Goal: Check status: Check status

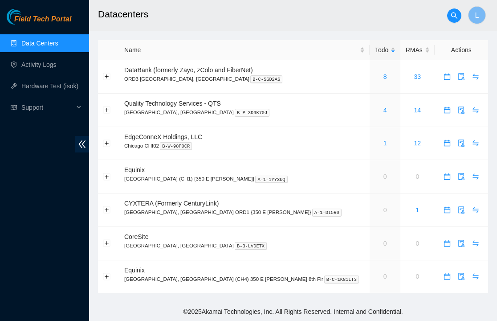
click at [64, 22] on span "Field Tech Portal" at bounding box center [42, 19] width 57 height 8
click at [370, 122] on td "4" at bounding box center [385, 110] width 31 height 33
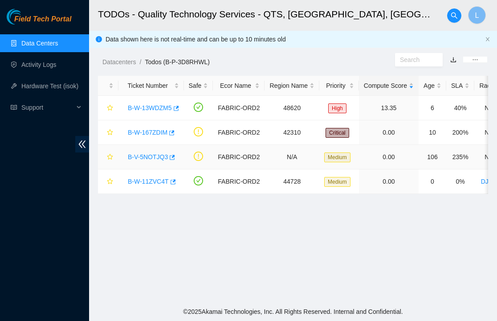
click at [149, 156] on link "B-V-5NOTJQ3" at bounding box center [148, 156] width 40 height 7
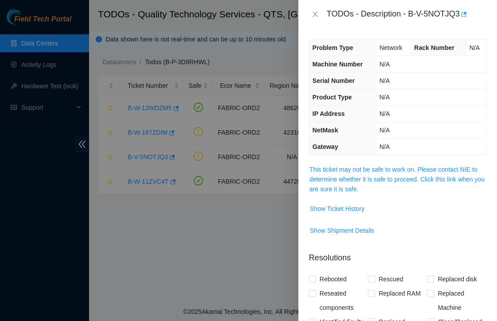
click at [339, 161] on div "Problem Type Network Rack Number N/A Machine Number N/A Serial Number N/A Produ…" at bounding box center [398, 175] width 199 height 292
click at [345, 180] on link "This ticket may not be safe to work on. Please contact NIE to determine whether…" at bounding box center [398, 179] width 176 height 27
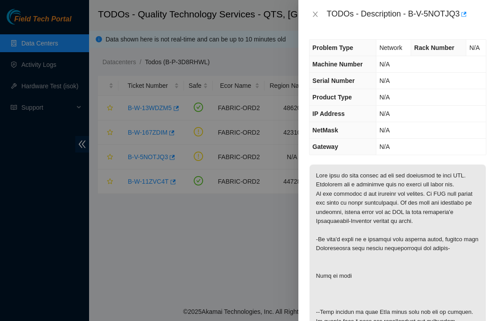
scroll to position [251, 0]
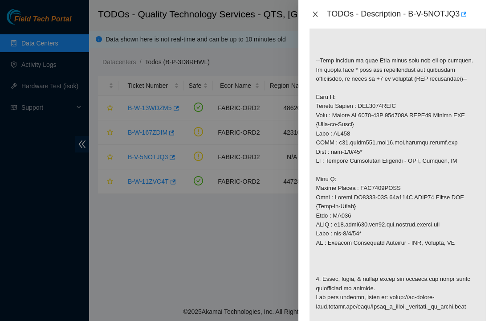
click at [314, 12] on icon "close" at bounding box center [315, 14] width 7 height 7
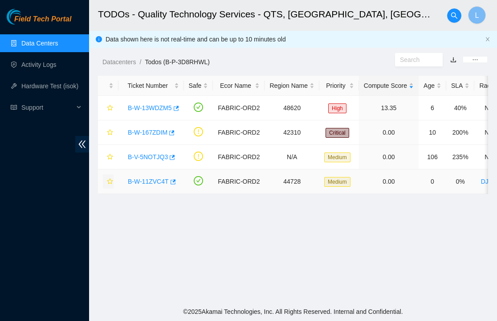
scroll to position [218, 0]
click at [158, 131] on link "B-W-167ZDIM" at bounding box center [148, 132] width 40 height 7
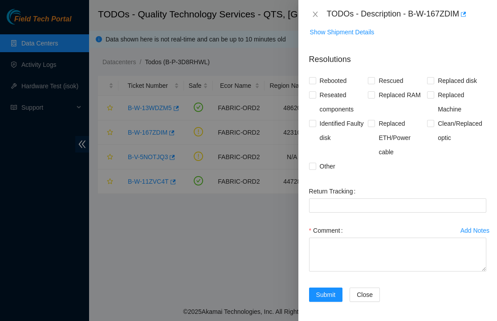
scroll to position [0, 0]
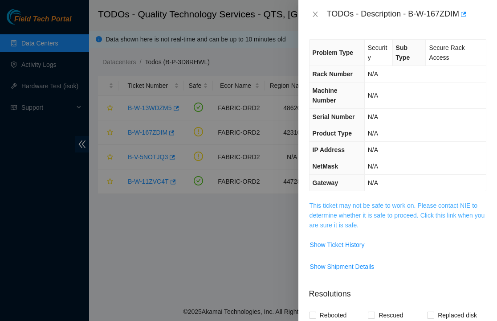
click at [355, 225] on link "This ticket may not be safe to work on. Please contact NIE to determine whether…" at bounding box center [398, 215] width 176 height 27
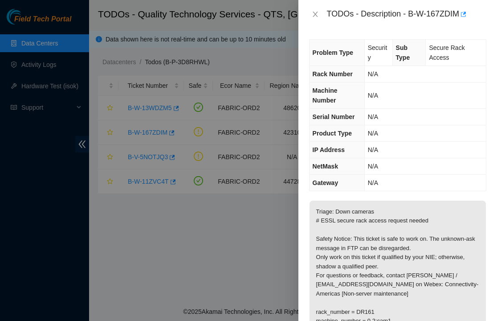
scroll to position [207, 0]
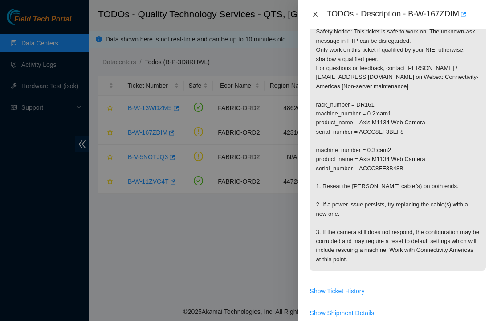
click at [316, 15] on icon "close" at bounding box center [315, 14] width 5 height 5
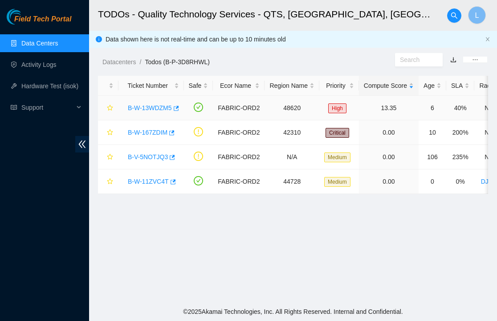
scroll to position [218, 0]
click at [155, 180] on link "B-W-11ZVC4T" at bounding box center [148, 181] width 41 height 7
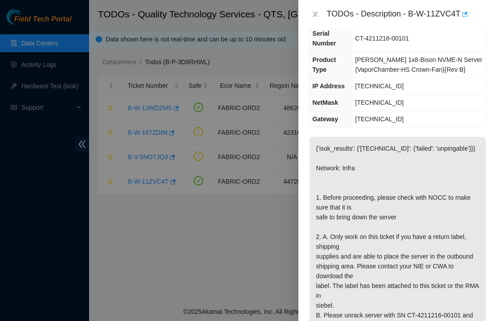
scroll to position [0, 0]
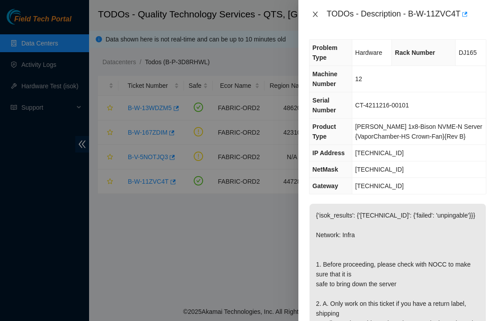
click at [314, 15] on icon "close" at bounding box center [315, 14] width 7 height 7
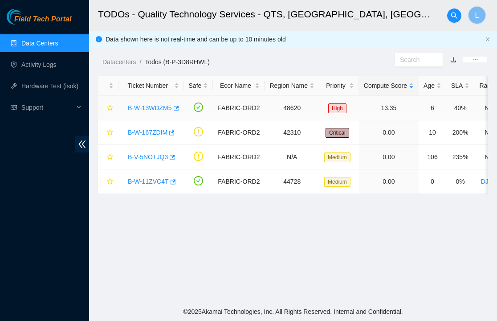
click at [156, 110] on link "B-W-13WDZM5" at bounding box center [150, 107] width 44 height 7
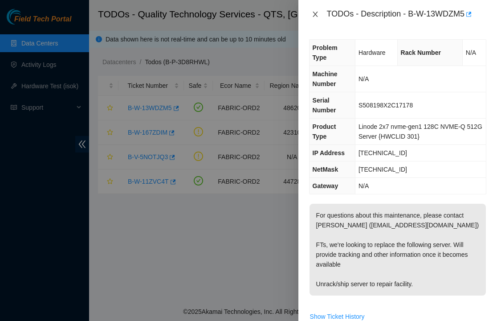
click at [316, 16] on icon "close" at bounding box center [315, 14] width 7 height 7
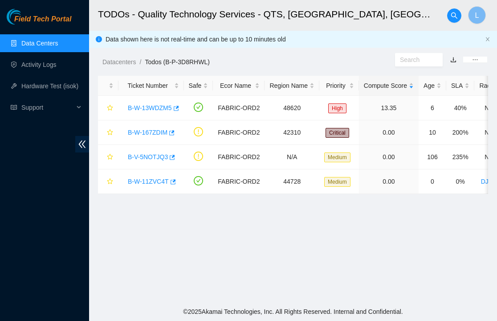
click at [40, 17] on span "Field Tech Portal" at bounding box center [42, 19] width 57 height 8
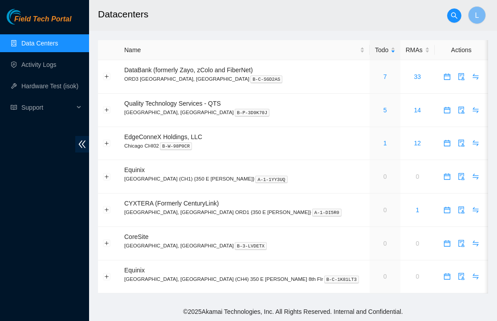
click at [56, 310] on div "Field Tech Portal Data Centers Activity Logs Hardware Test (isok) Support" at bounding box center [44, 165] width 89 height 312
click at [24, 218] on div "Field Tech Portal Data Centers Activity Logs Hardware Test (isok) Support" at bounding box center [44, 165] width 89 height 312
click at [11, 236] on div "Field Tech Portal Data Centers Activity Logs Hardware Test (isok) Support" at bounding box center [44, 165] width 89 height 312
click at [2, 192] on div "Field Tech Portal Data Centers Activity Logs Hardware Test (isok) Support" at bounding box center [44, 165] width 89 height 312
